Goal: Find specific page/section: Find specific page/section

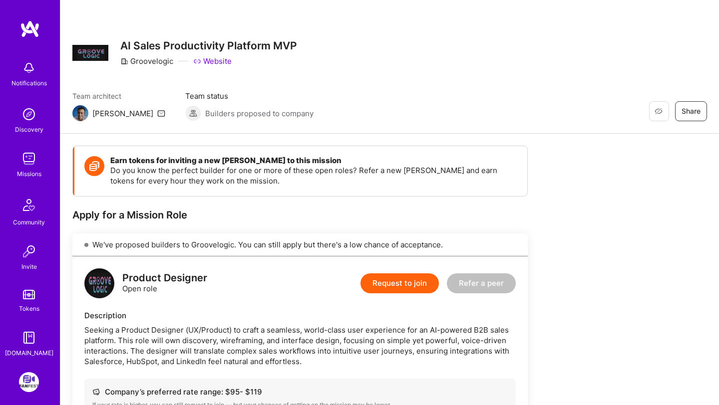
click at [28, 159] on img at bounding box center [29, 159] width 20 height 20
